Goal: Find contact information: Find contact information

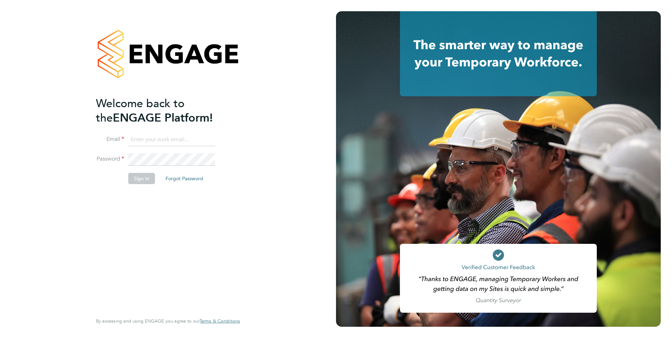
type input "[EMAIL_ADDRESS][PERSON_NAME][DOMAIN_NAME]"
click at [141, 180] on button "Sign In" at bounding box center [141, 178] width 27 height 11
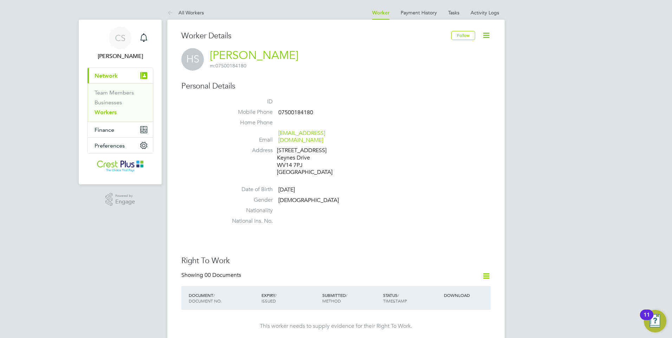
click at [294, 109] on span "07500184180" at bounding box center [296, 112] width 35 height 7
copy span "07500184180"
